Goal: Find specific page/section: Find specific page/section

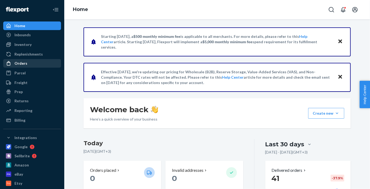
click at [33, 66] on div "Orders" at bounding box center [32, 63] width 57 height 8
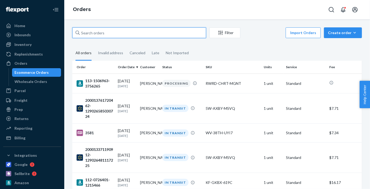
click at [87, 32] on input "text" at bounding box center [139, 32] width 134 height 11
paste input "[PERSON_NAME]"
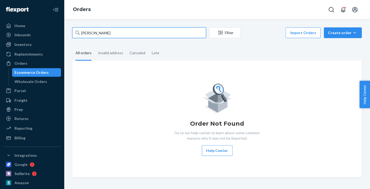
type input "[PERSON_NAME]"
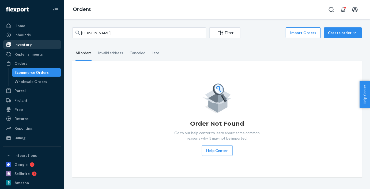
click at [32, 46] on div "Inventory" at bounding box center [32, 45] width 57 height 8
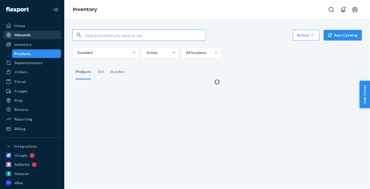
click at [115, 32] on input "text" at bounding box center [145, 35] width 121 height 11
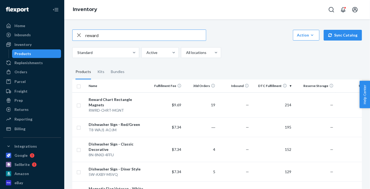
type input "reward"
